Goal: Task Accomplishment & Management: Manage account settings

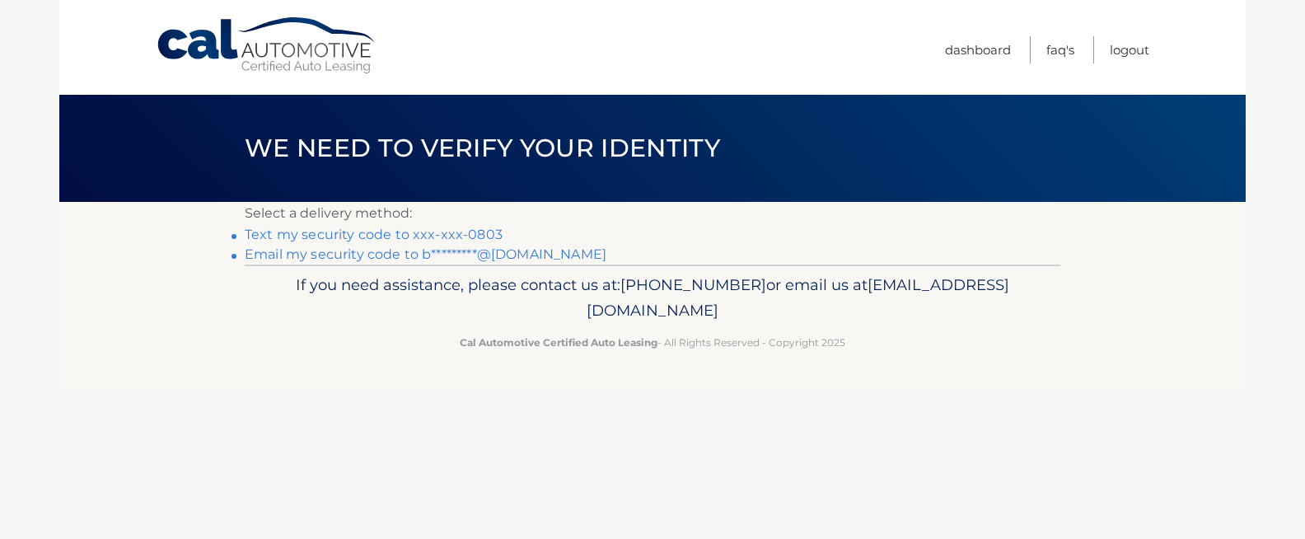
click at [480, 236] on link "Text my security code to xxx-xxx-0803" at bounding box center [374, 234] width 258 height 16
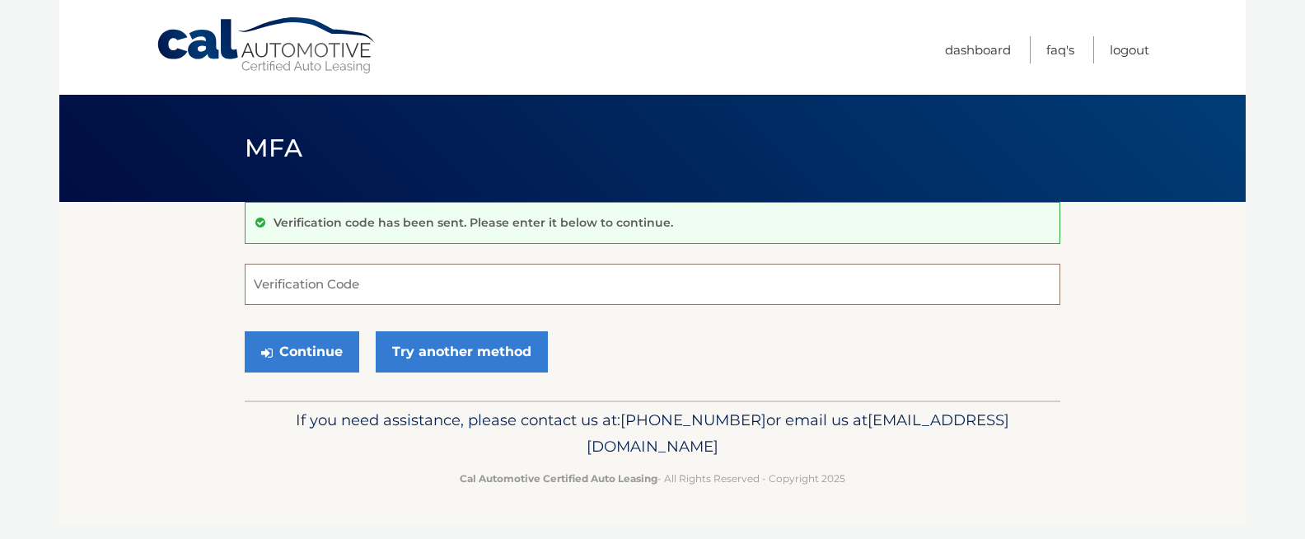
click at [468, 293] on input "Verification Code" at bounding box center [652, 284] width 815 height 41
type input "090169"
click at [311, 343] on button "Continue" at bounding box center [302, 351] width 114 height 41
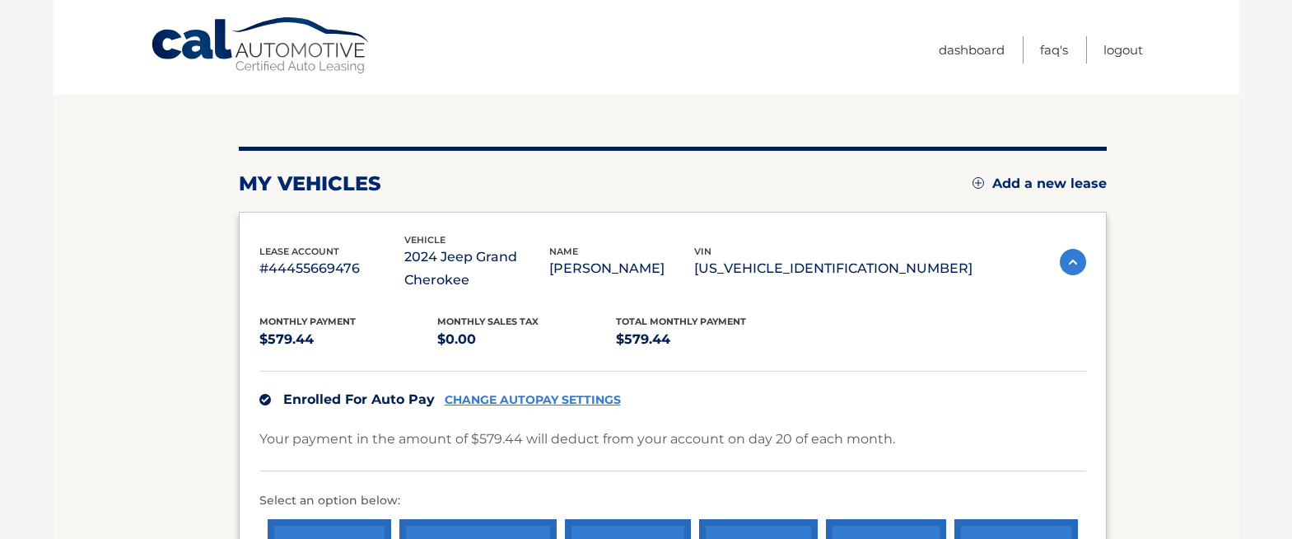
scroll to position [150, 0]
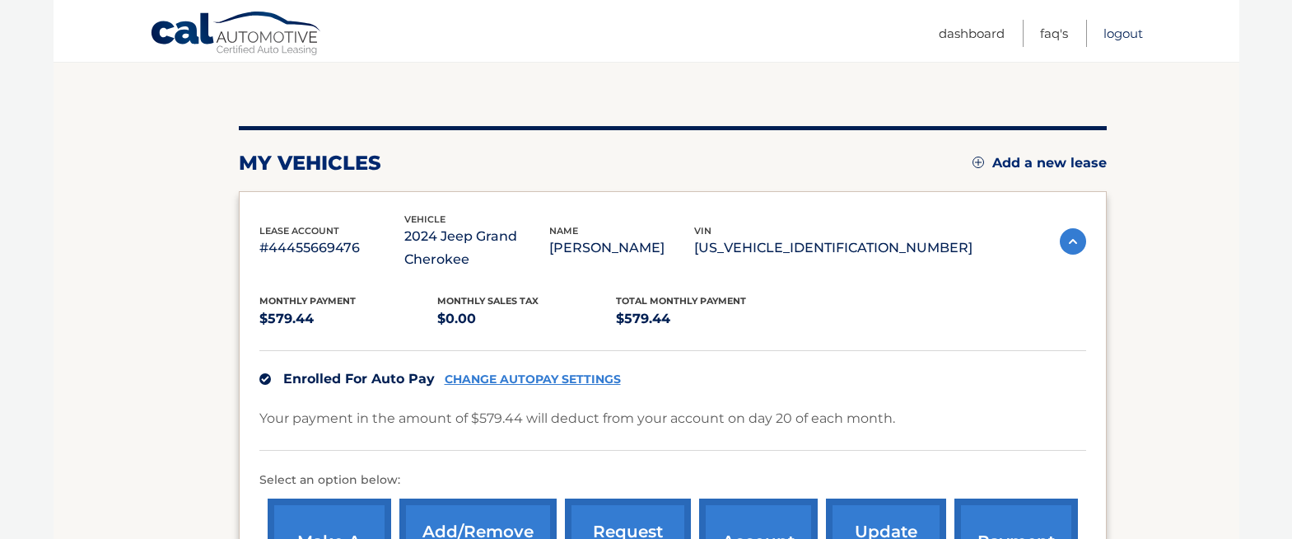
click at [1115, 33] on link "Logout" at bounding box center [1124, 33] width 40 height 27
